Goal: Task Accomplishment & Management: Use online tool/utility

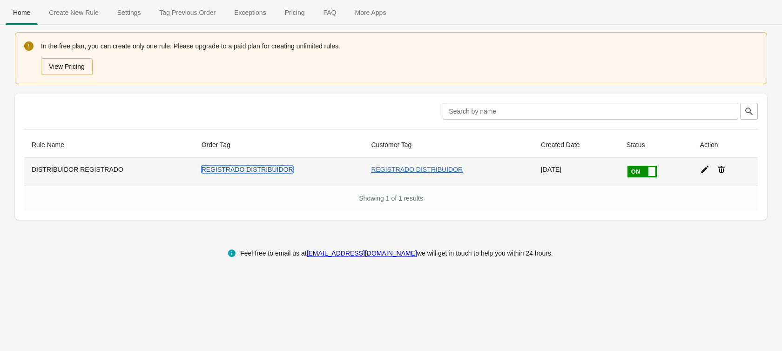
click at [238, 171] on link "REGISTRADO DISTRIBUIDOR" at bounding box center [248, 169] width 92 height 7
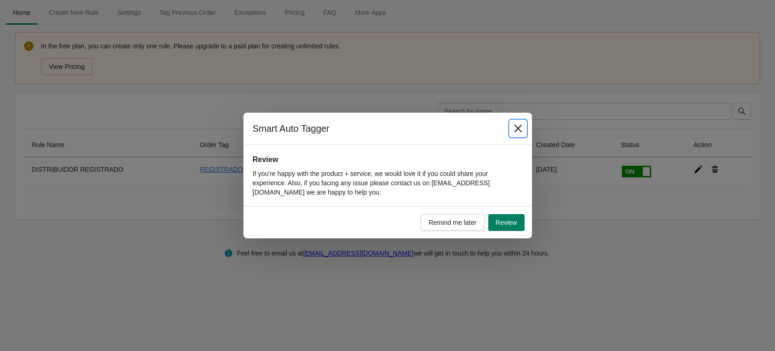
click at [517, 129] on icon "Close" at bounding box center [517, 128] width 7 height 7
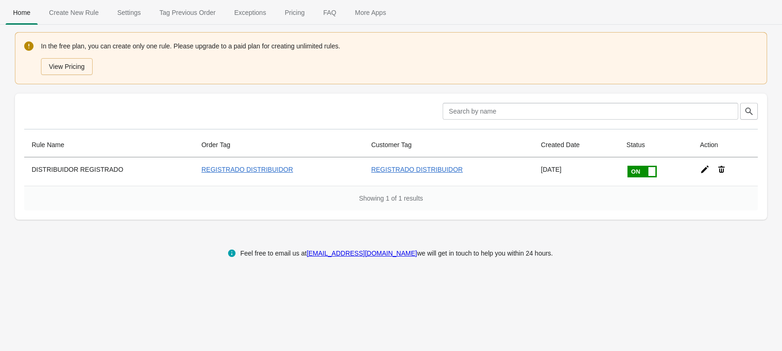
click at [84, 48] on div "In the free plan, you can create only one rule. Please upgrade to a paid plan f…" at bounding box center [399, 58] width 717 height 35
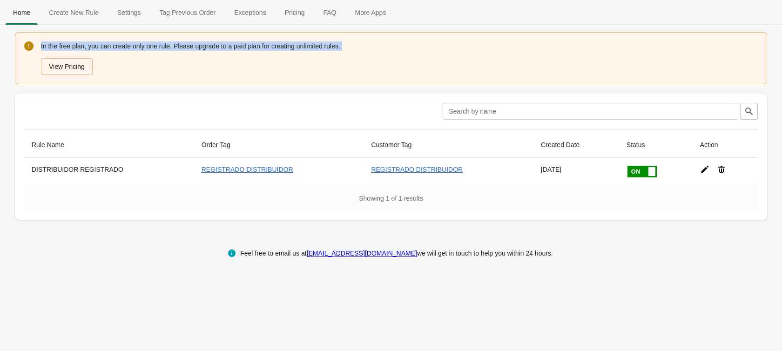
click at [84, 48] on div "In the free plan, you can create only one rule. Please upgrade to a paid plan f…" at bounding box center [399, 58] width 717 height 35
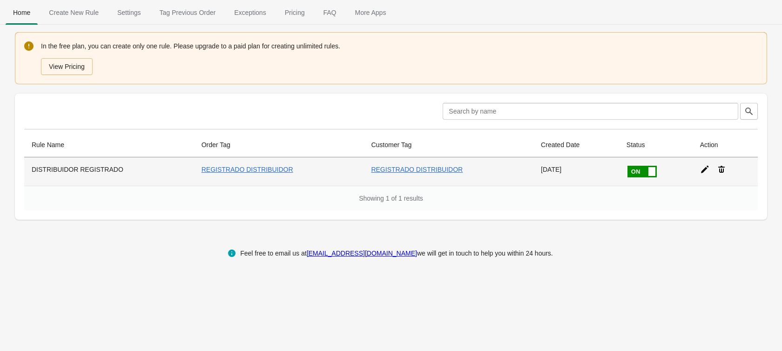
click at [694, 170] on div at bounding box center [722, 165] width 58 height 17
click at [700, 170] on icon at bounding box center [704, 169] width 9 height 9
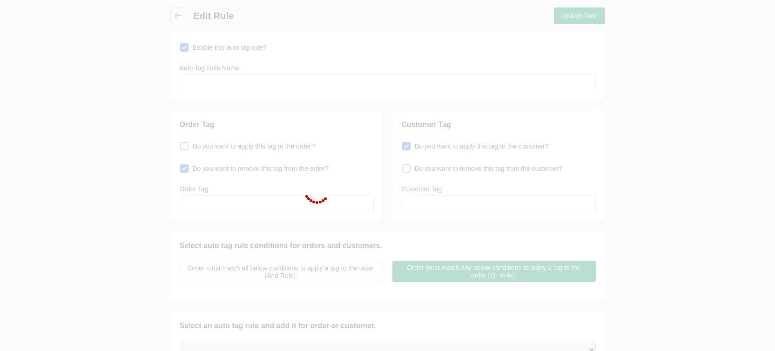
type input "DISTRIBUIDOR REGISTRADO"
checkbox input "true"
type input "REGISTRADO DISTRIBUIDOR"
checkbox input "true"
type input "REGISTRADO DISTRIBUIDOR"
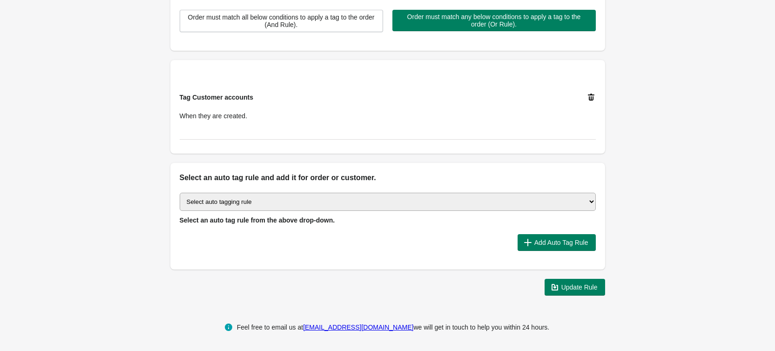
scroll to position [251, 0]
